Goal: Task Accomplishment & Management: Use online tool/utility

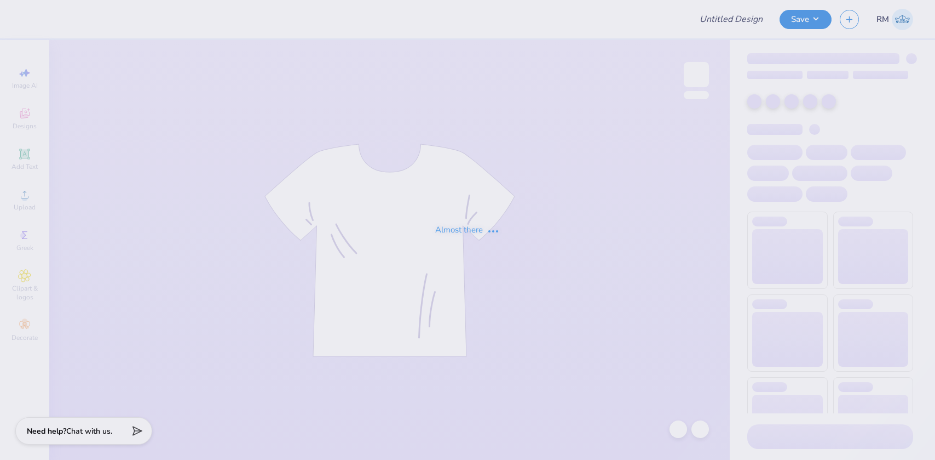
type input "Parents Weekend"
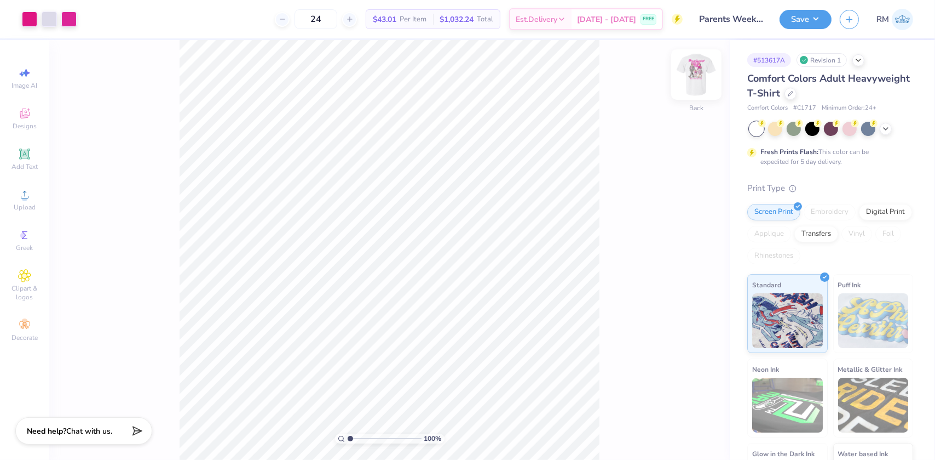
click at [691, 77] on img at bounding box center [697, 75] width 44 height 44
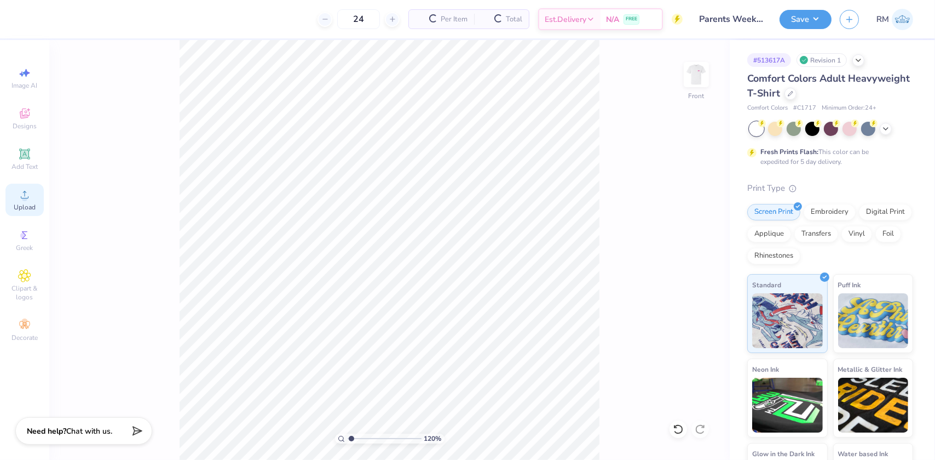
click at [26, 197] on circle at bounding box center [24, 198] width 6 height 6
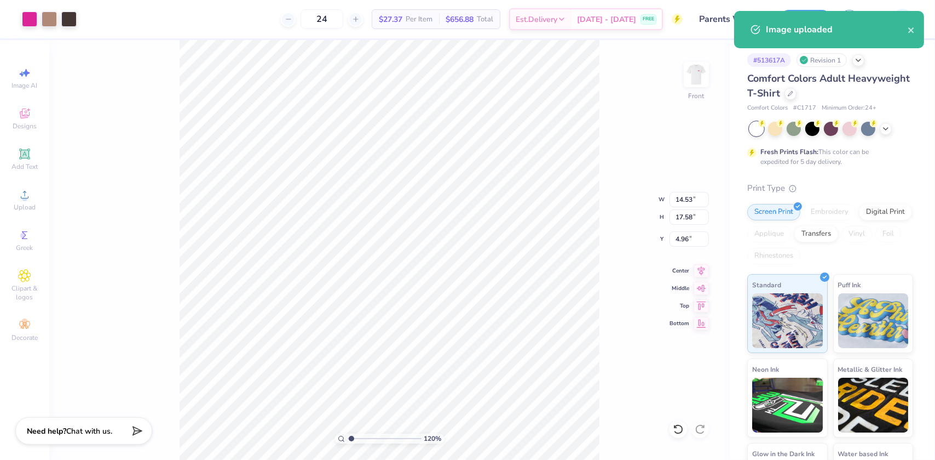
type input "1.19950521102347"
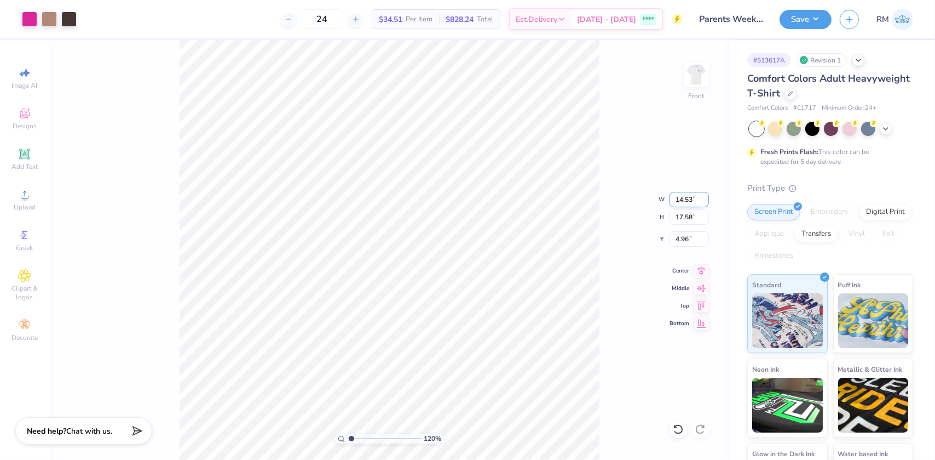
click at [680, 203] on input "14.53" at bounding box center [689, 199] width 39 height 15
type input "12"
type input "1.19950521102347"
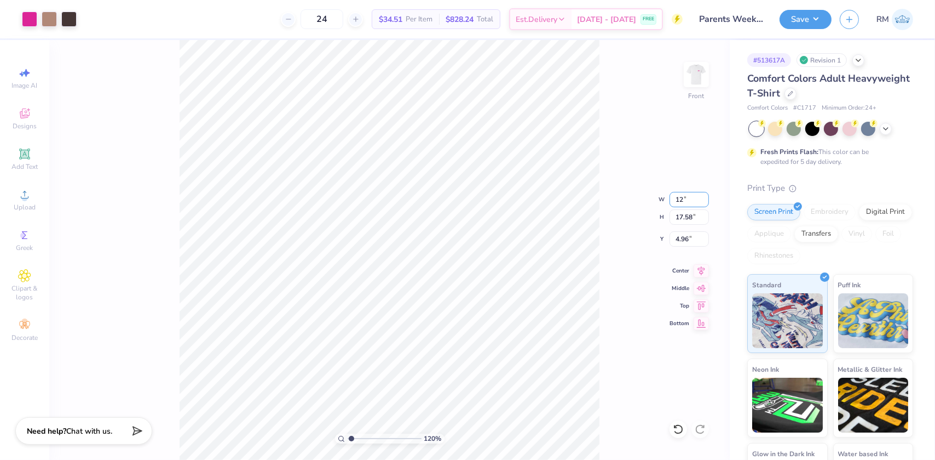
type input "12.00"
type input "14.52"
click at [684, 235] on input "6.49" at bounding box center [689, 238] width 39 height 15
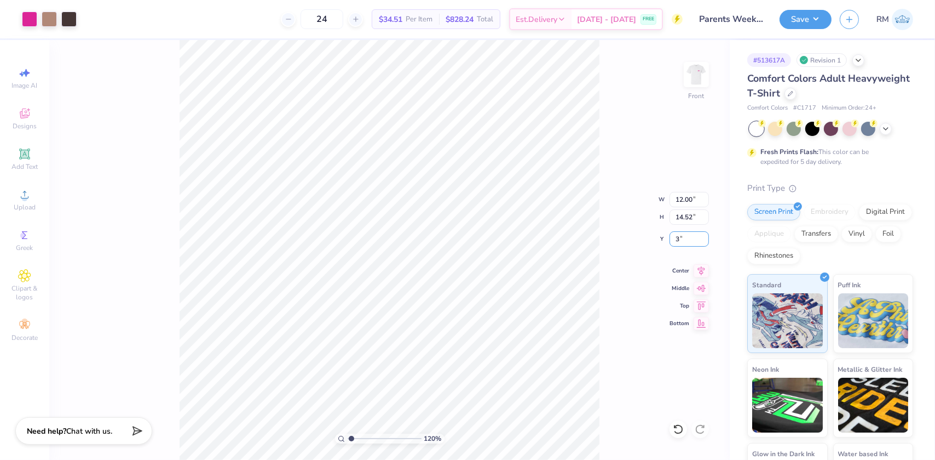
type input "3"
type input "1.19950521102347"
type input "3.00"
click at [702, 269] on icon at bounding box center [701, 268] width 15 height 13
click at [699, 265] on icon at bounding box center [701, 268] width 15 height 13
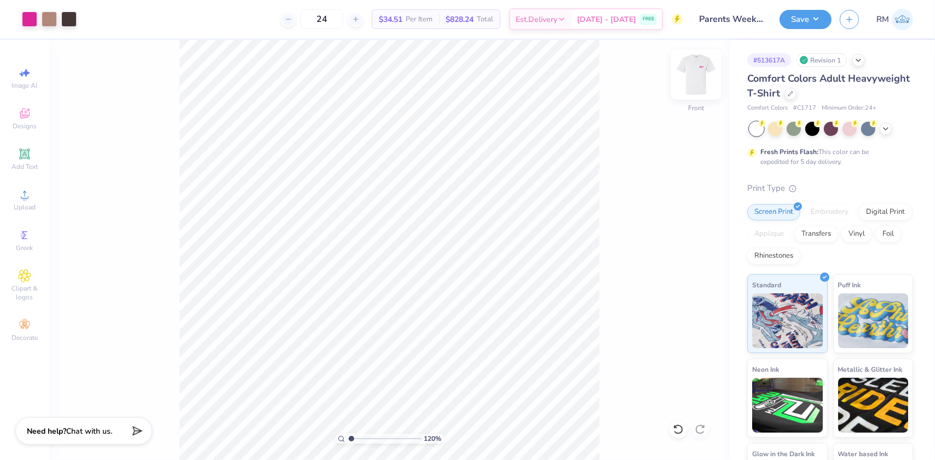
click at [687, 74] on img at bounding box center [697, 75] width 44 height 44
click at [14, 203] on span "Upload" at bounding box center [25, 207] width 22 height 9
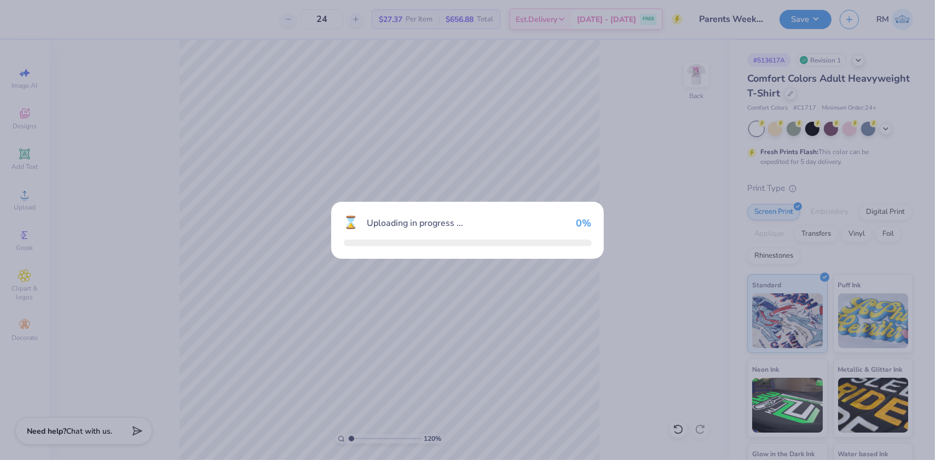
click at [119, 26] on div "⌛ Uploading in progress ... 0 %" at bounding box center [467, 230] width 935 height 460
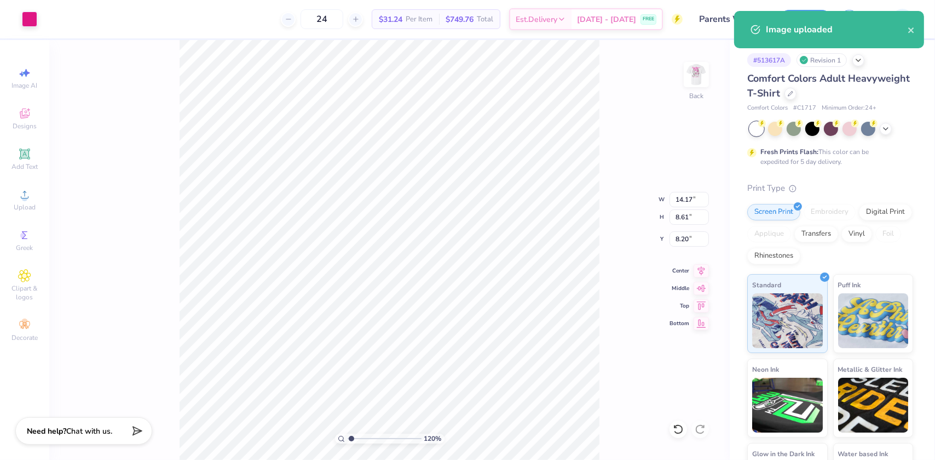
click at [667, 192] on div "120 % Back W 14.17 14.17 " H 8.61 8.61 " Y 8.20 8.20 " Center Middle Top Bottom" at bounding box center [389, 250] width 681 height 420
type input "1.19950521102347"
click at [687, 203] on input "14.17" at bounding box center [689, 199] width 39 height 15
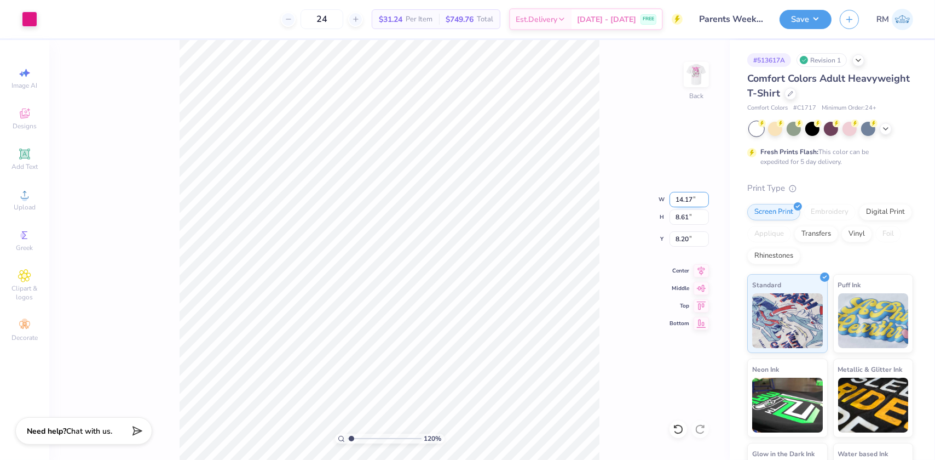
click at [687, 203] on input "14.17" at bounding box center [689, 199] width 39 height 15
type input "4.00"
type input "1.19950521102347"
type input "2.43"
click at [680, 239] on input "11.29" at bounding box center [689, 238] width 39 height 15
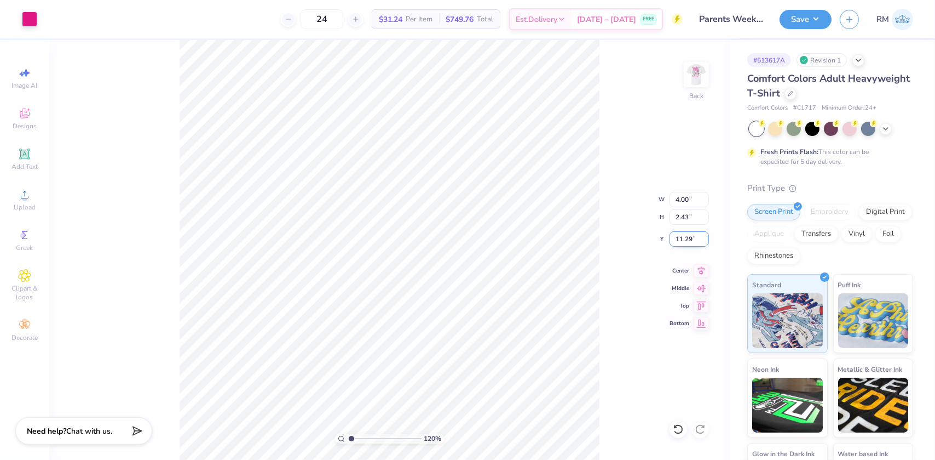
click at [680, 239] on input "11.29" at bounding box center [689, 238] width 39 height 15
type input "3.00"
click at [706, 71] on img at bounding box center [697, 75] width 44 height 44
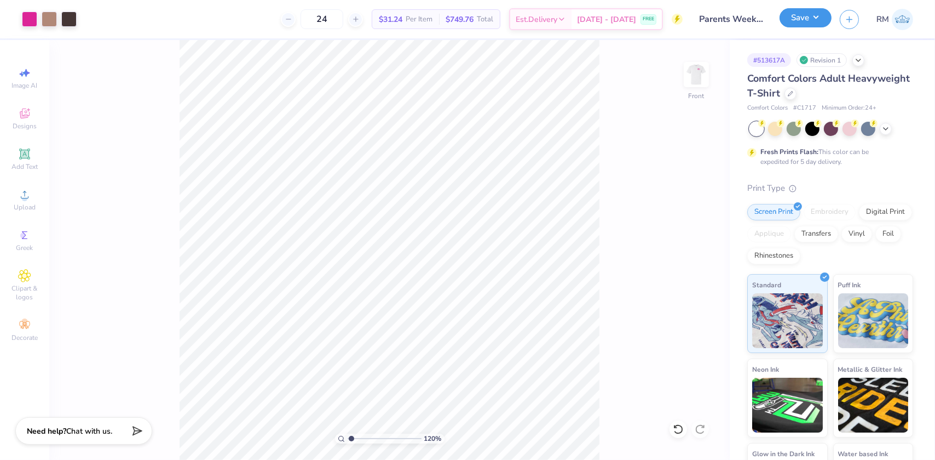
click at [797, 23] on button "Save" at bounding box center [806, 17] width 52 height 19
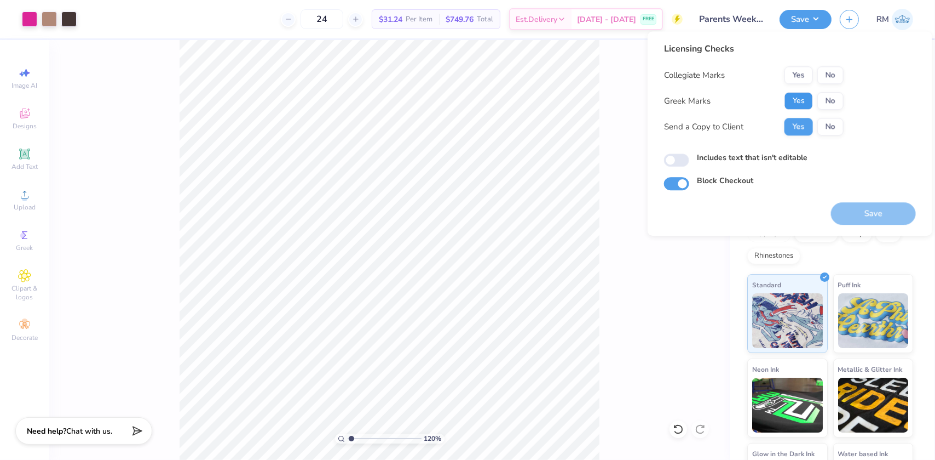
click at [785, 96] on button "Yes" at bounding box center [799, 101] width 28 height 18
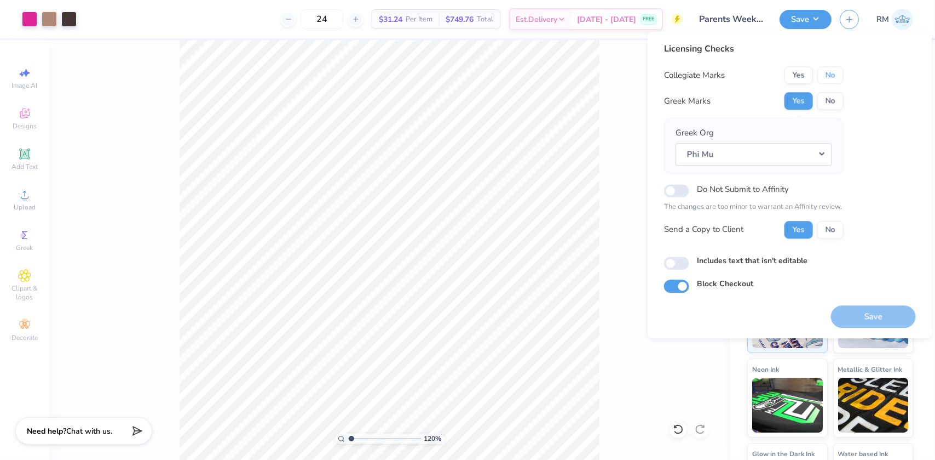
click at [827, 66] on button "No" at bounding box center [831, 75] width 26 height 18
type input "1.19950521102347"
click at [871, 310] on button "Save" at bounding box center [873, 316] width 85 height 22
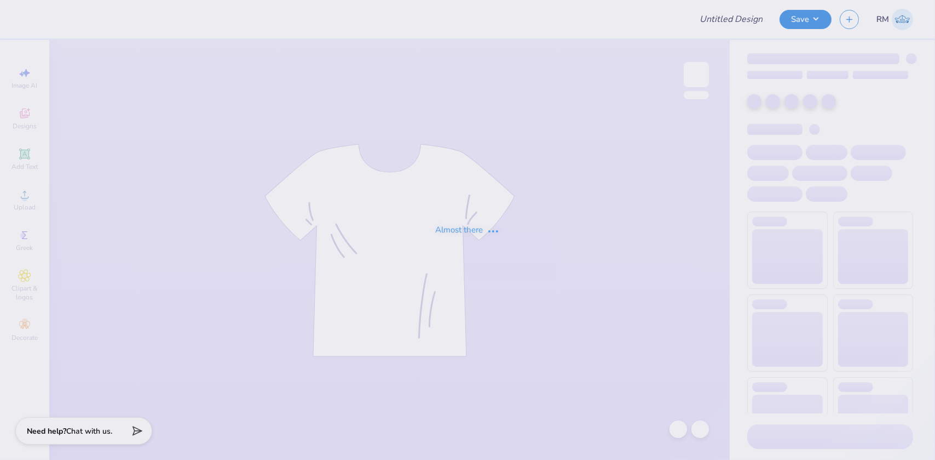
type input "Parents Weekend"
click at [65, 255] on div "Almost there" at bounding box center [467, 230] width 935 height 460
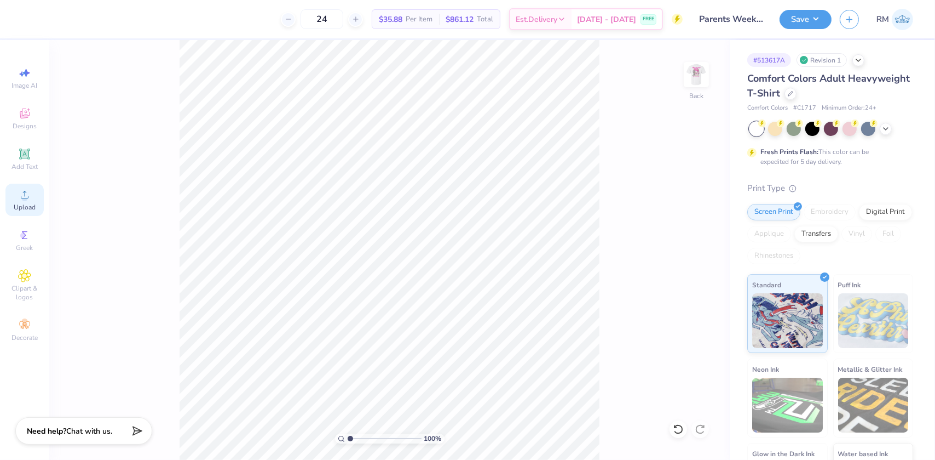
click at [21, 197] on icon at bounding box center [24, 194] width 13 height 13
click at [676, 428] on icon at bounding box center [678, 428] width 11 height 11
click at [21, 200] on icon at bounding box center [24, 194] width 13 height 13
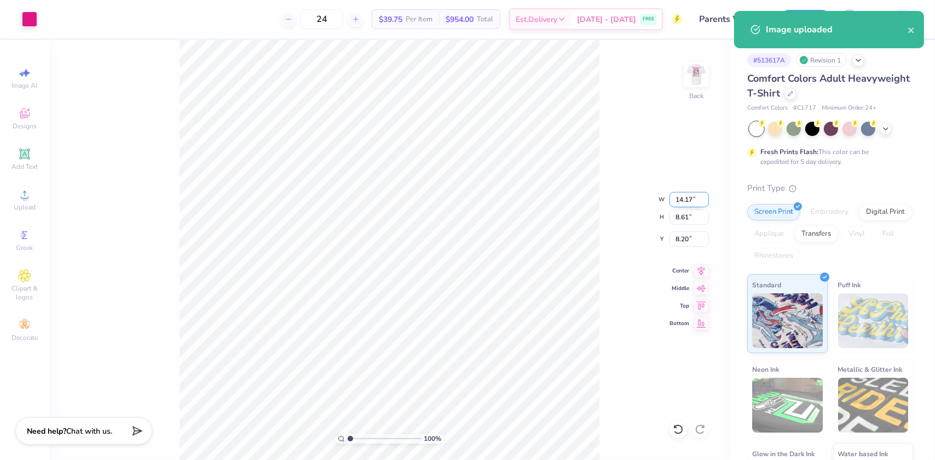
click at [687, 203] on input "14.17" at bounding box center [689, 199] width 39 height 15
type input "3.25"
type input "1.97"
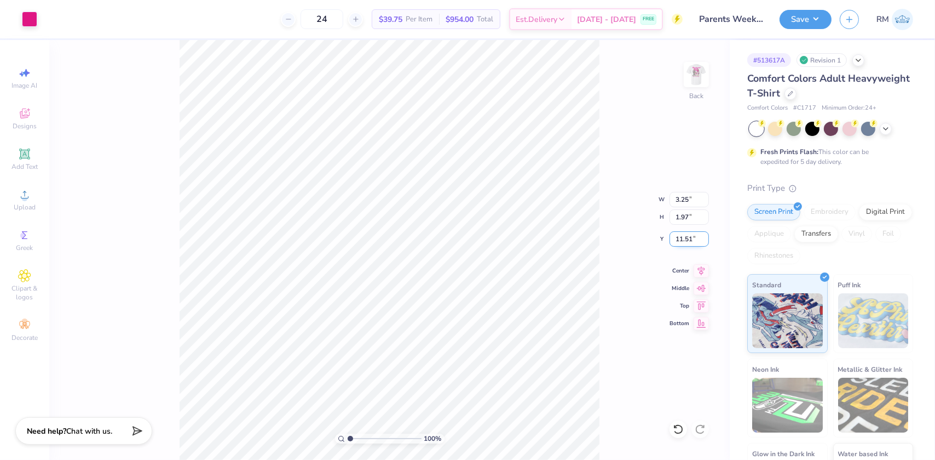
click at [682, 237] on input "11.51" at bounding box center [689, 238] width 39 height 15
type input "3.00"
click at [686, 65] on img at bounding box center [697, 75] width 44 height 44
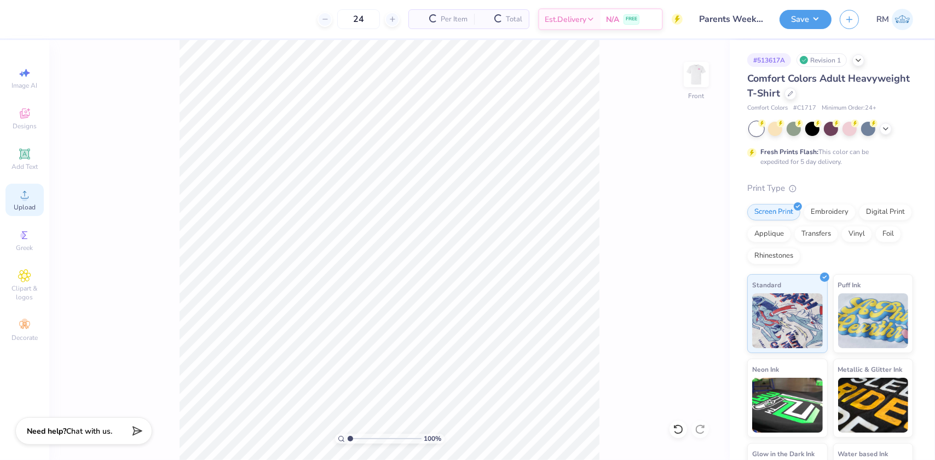
click at [28, 195] on icon at bounding box center [24, 194] width 13 height 13
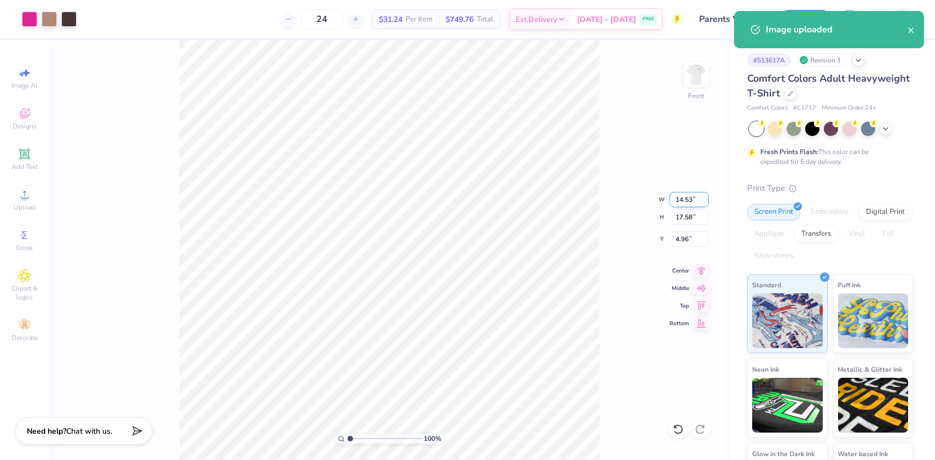
click at [692, 198] on input "14.53" at bounding box center [689, 199] width 39 height 15
type input "12.00"
type input "14.52"
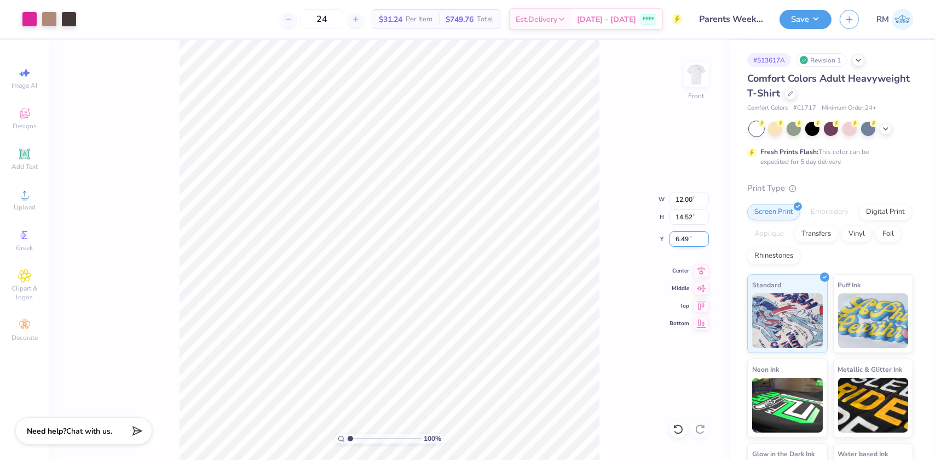
click at [687, 238] on input "6.49" at bounding box center [689, 238] width 39 height 15
type input "3.00"
click at [704, 267] on icon at bounding box center [701, 268] width 7 height 9
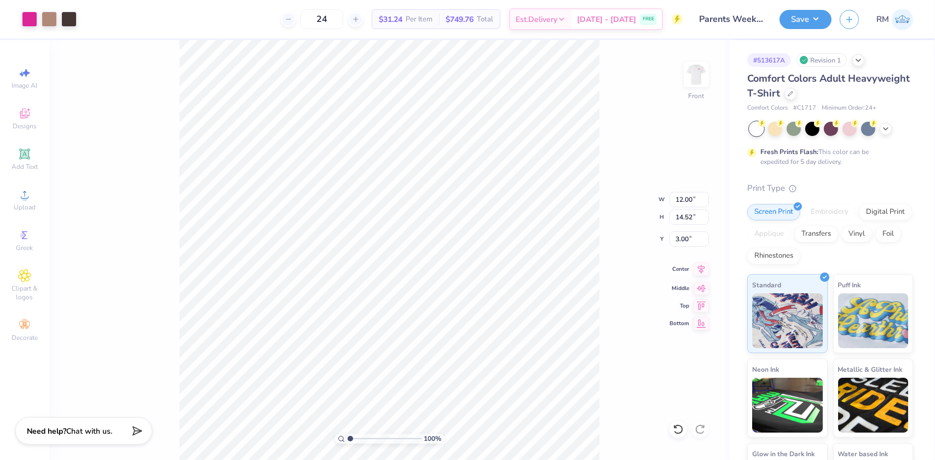
click at [696, 267] on icon at bounding box center [701, 268] width 15 height 13
click at [808, 15] on button "Save" at bounding box center [806, 17] width 52 height 19
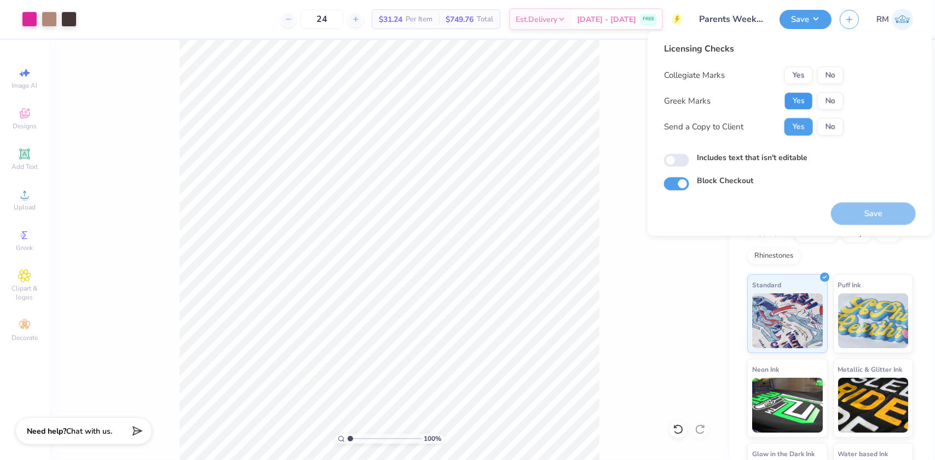
click at [795, 94] on button "Yes" at bounding box center [799, 101] width 28 height 18
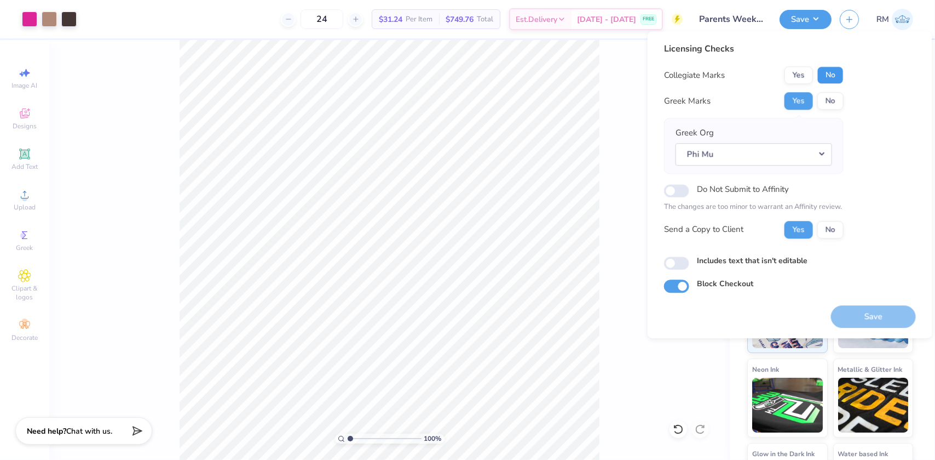
click at [827, 66] on button "No" at bounding box center [831, 75] width 26 height 18
click at [877, 314] on button "Save" at bounding box center [873, 316] width 85 height 22
